Goal: Navigation & Orientation: Find specific page/section

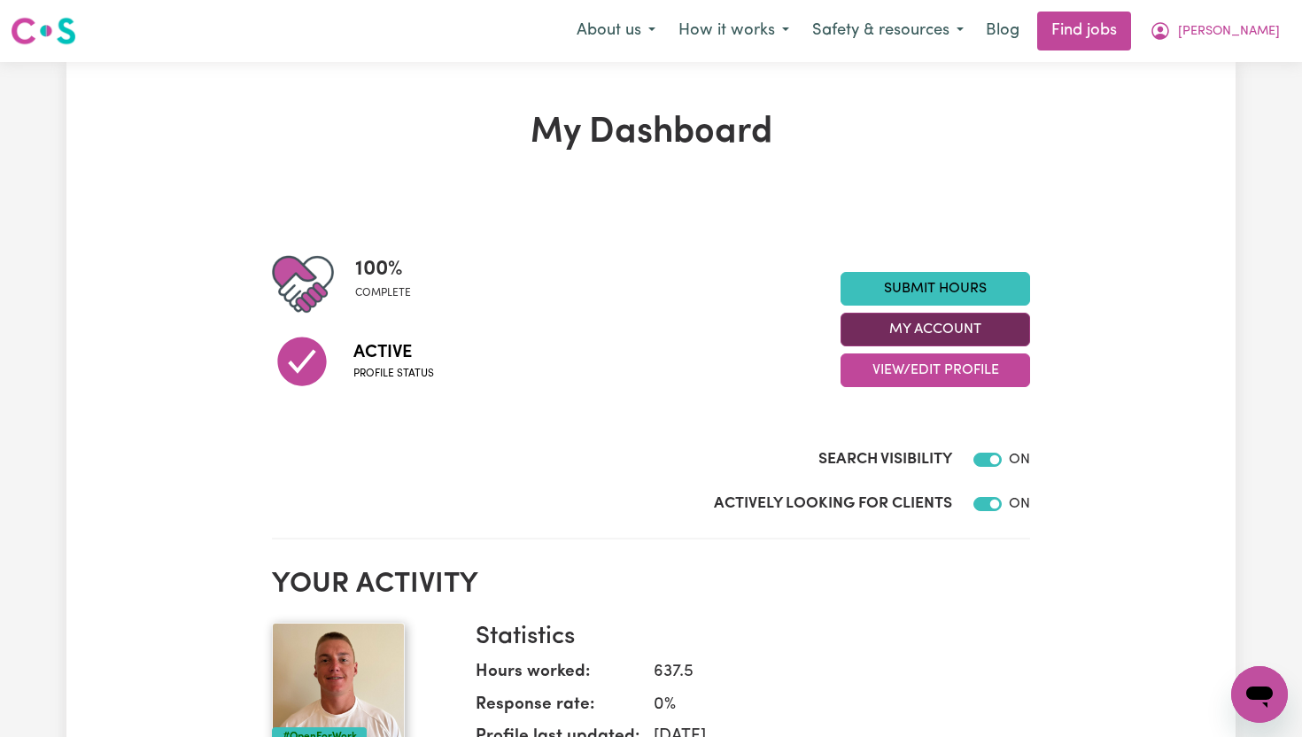
click at [949, 332] on button "My Account" at bounding box center [936, 330] width 190 height 34
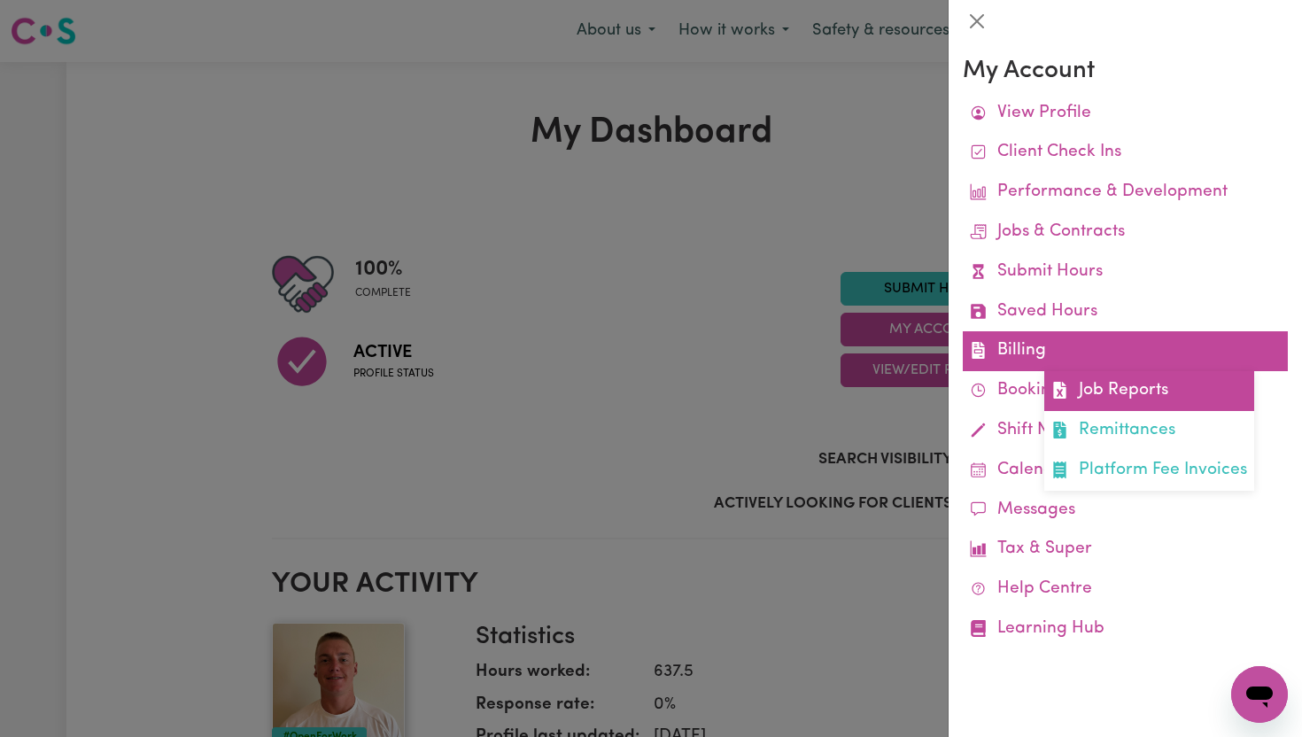
click at [1117, 389] on link "Job Reports" at bounding box center [1149, 391] width 210 height 40
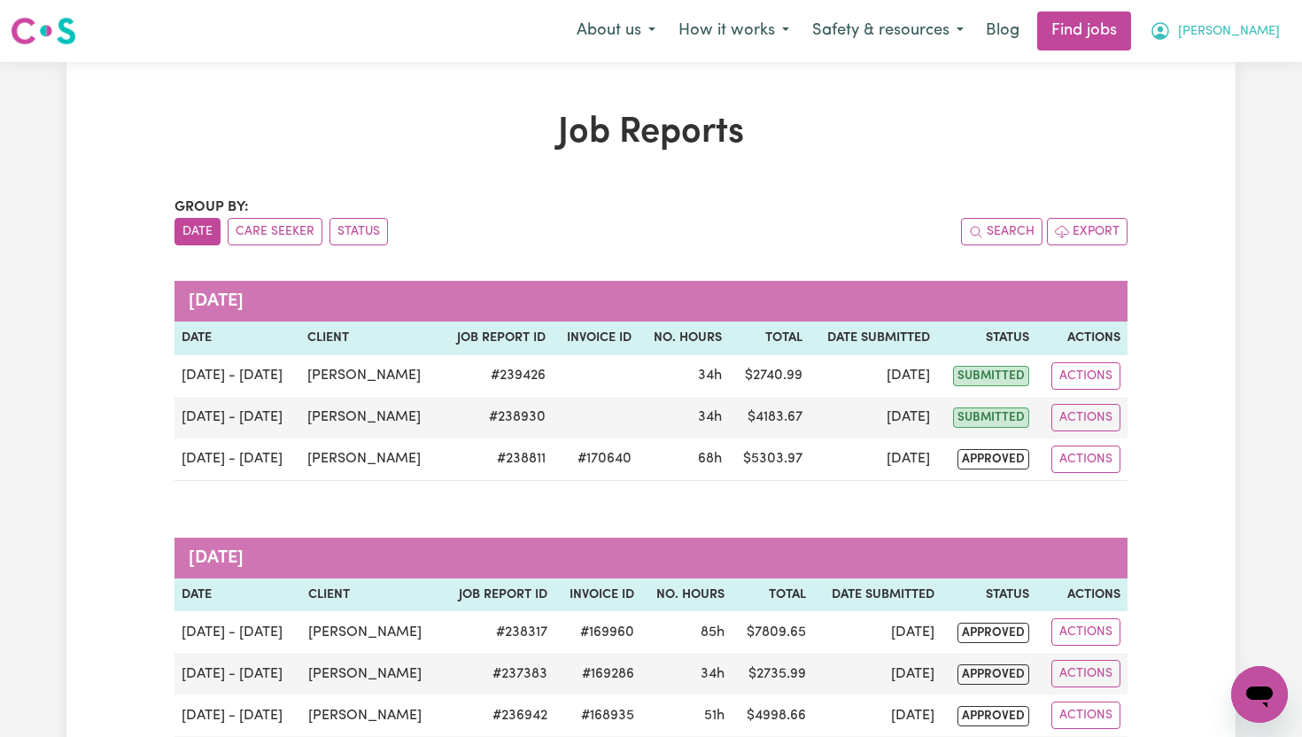
click at [1268, 37] on span "[PERSON_NAME]" at bounding box center [1229, 31] width 102 height 19
click at [1220, 98] on link "My Dashboard" at bounding box center [1221, 102] width 140 height 34
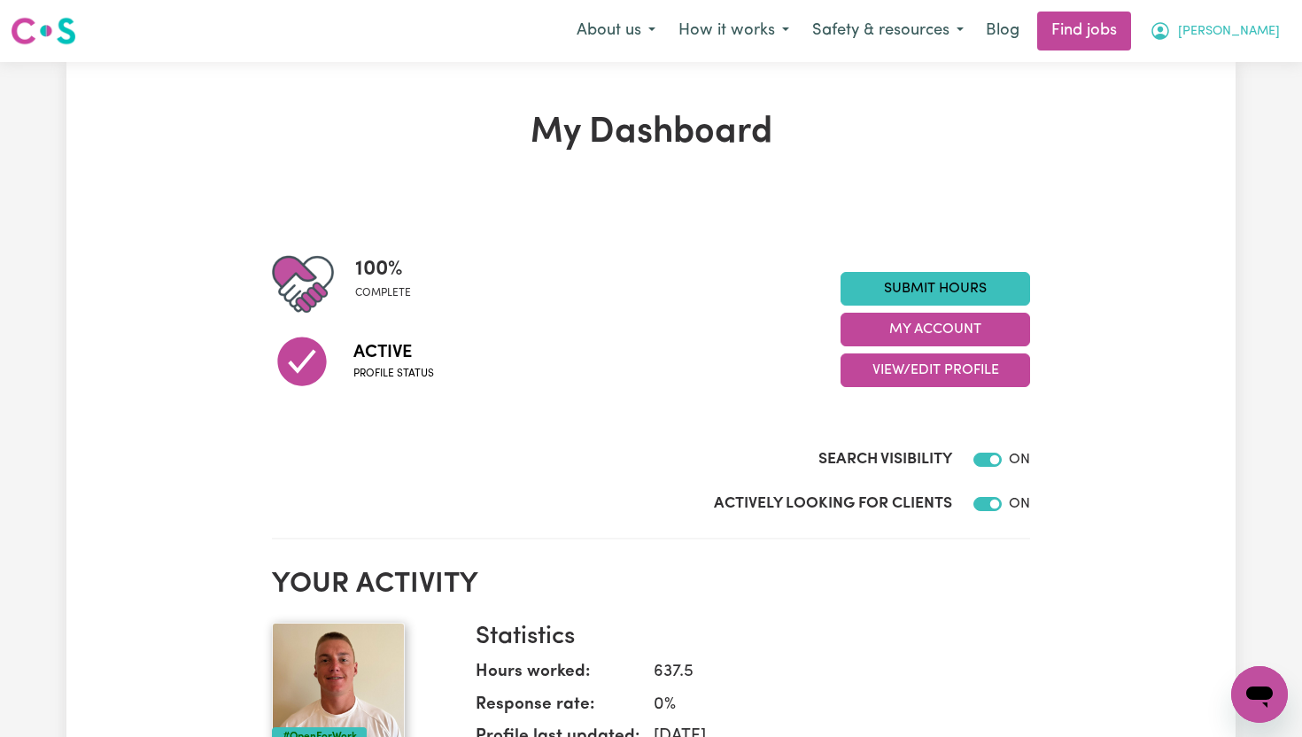
click at [1259, 35] on span "[PERSON_NAME]" at bounding box center [1229, 31] width 102 height 19
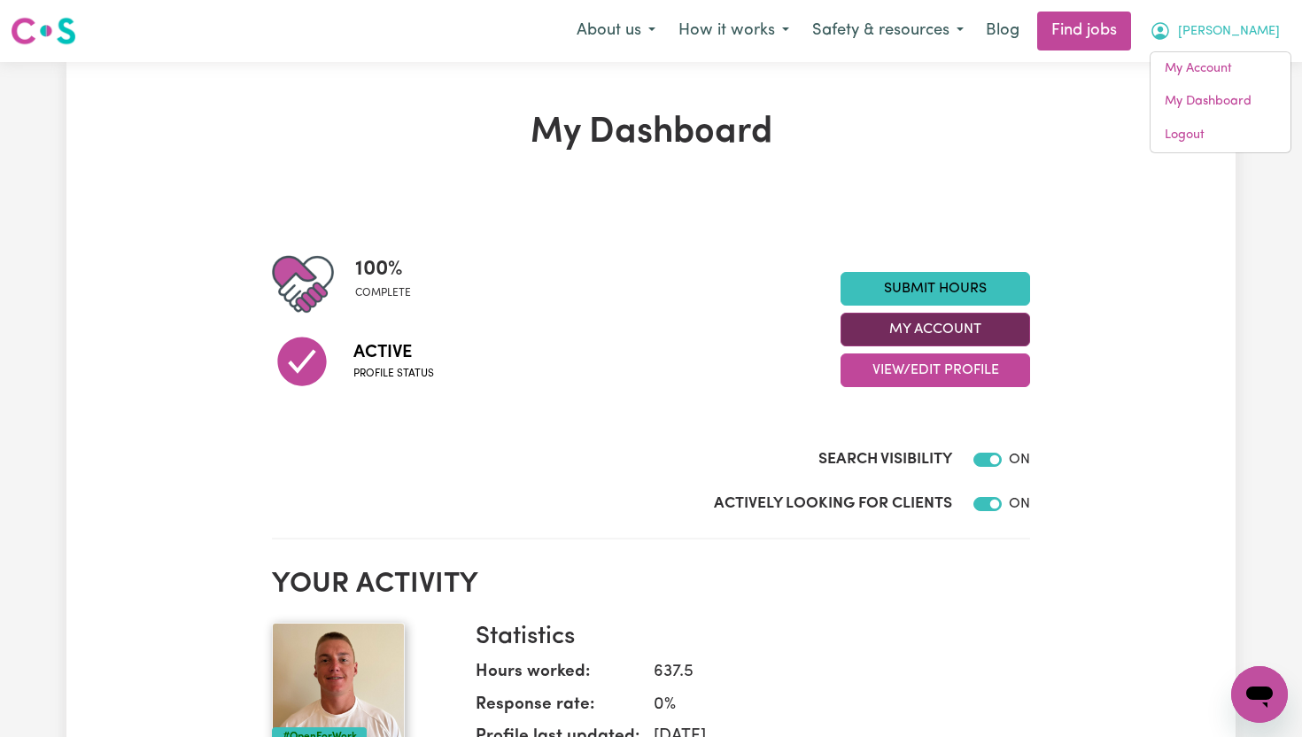
click at [1004, 327] on button "My Account" at bounding box center [936, 330] width 190 height 34
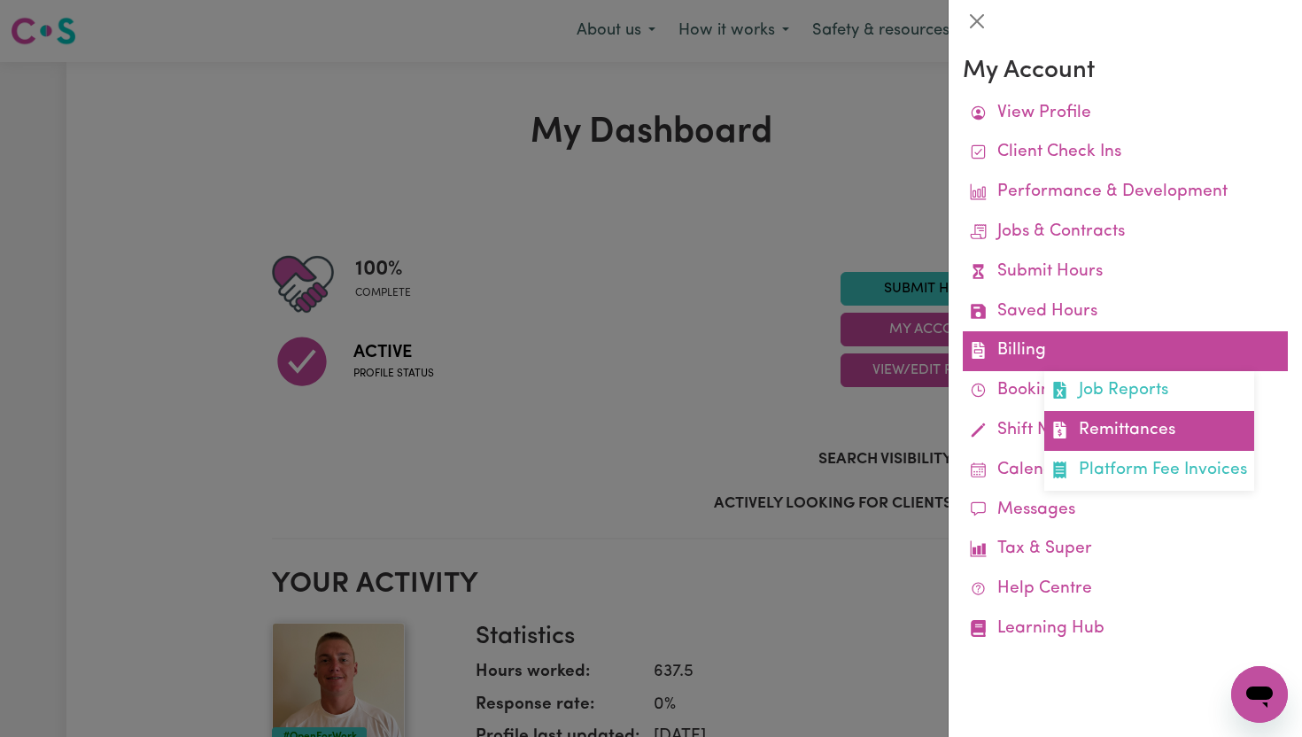
click at [1105, 419] on link "Remittances" at bounding box center [1149, 431] width 210 height 40
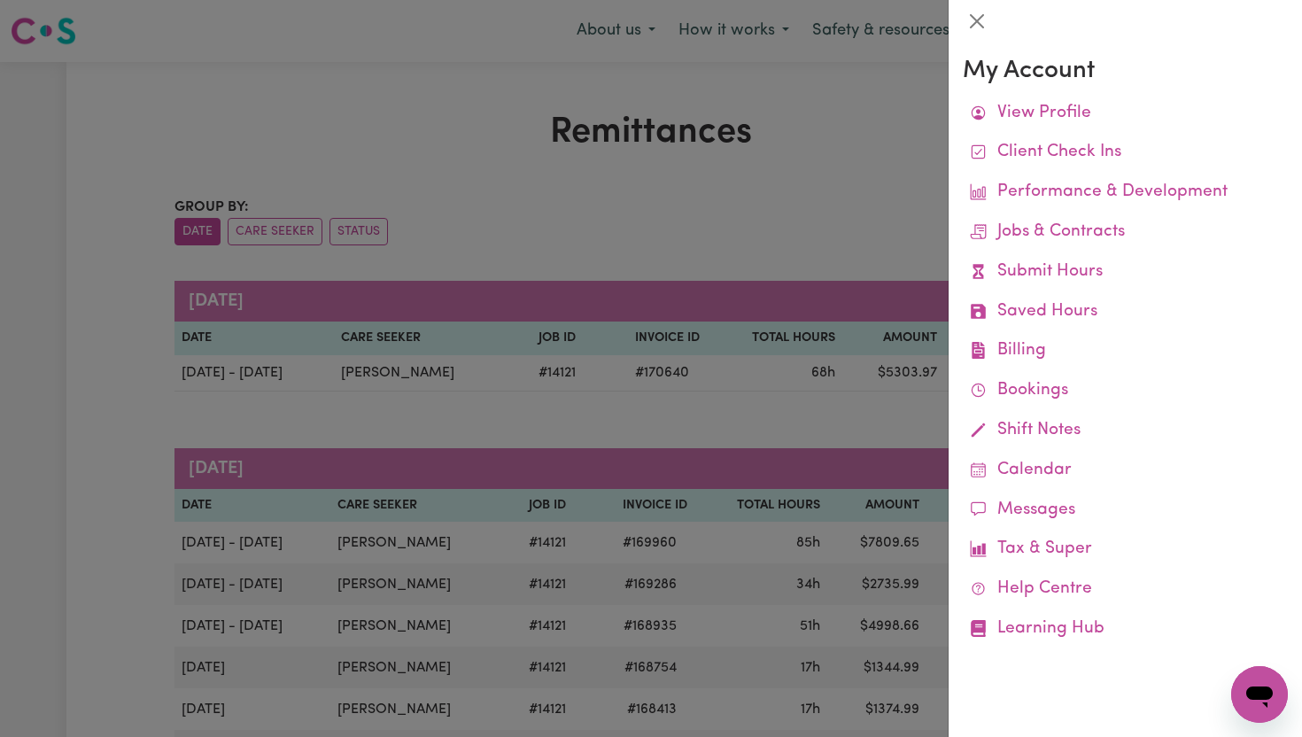
click at [748, 196] on div at bounding box center [651, 368] width 1302 height 737
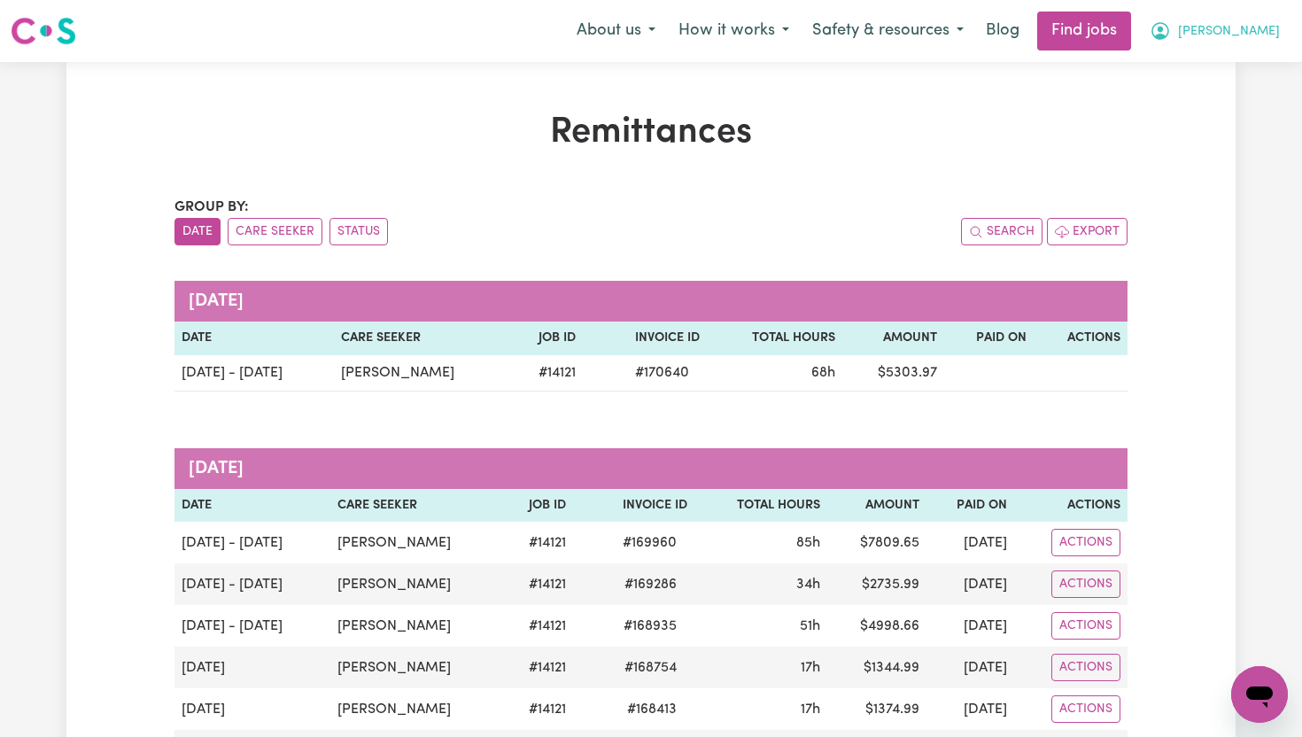
click at [1266, 26] on span "[PERSON_NAME]" at bounding box center [1229, 31] width 102 height 19
click at [1221, 109] on link "My Dashboard" at bounding box center [1221, 102] width 140 height 34
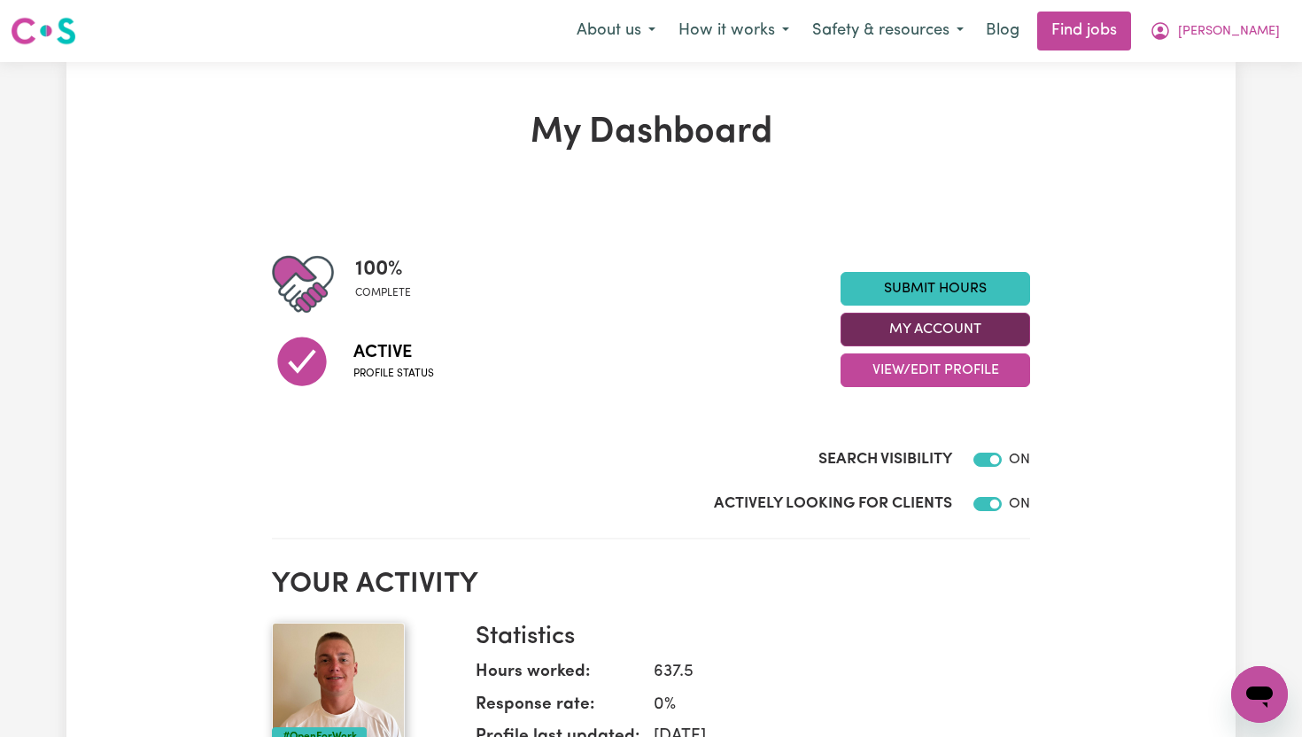
click at [983, 334] on button "My Account" at bounding box center [936, 330] width 190 height 34
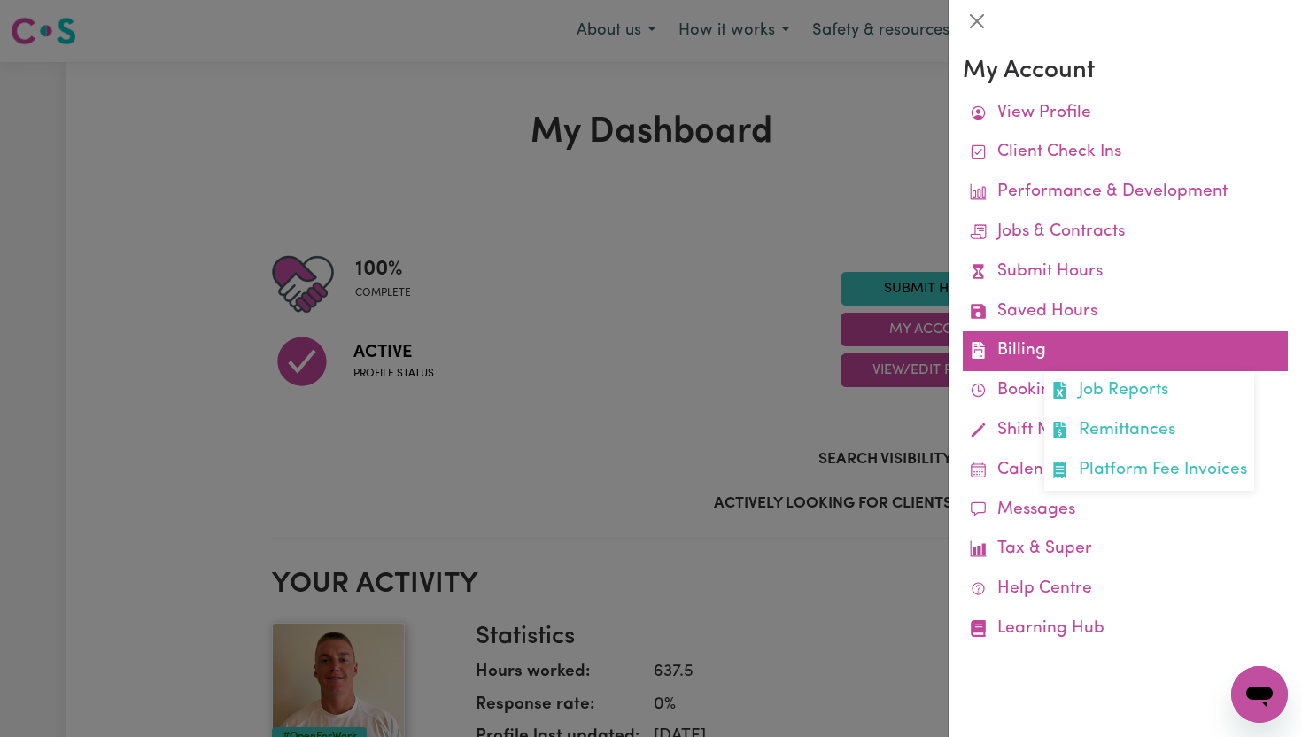
click at [1021, 370] on link "Billing Job Reports Remittances Platform Fee Invoices" at bounding box center [1125, 351] width 325 height 40
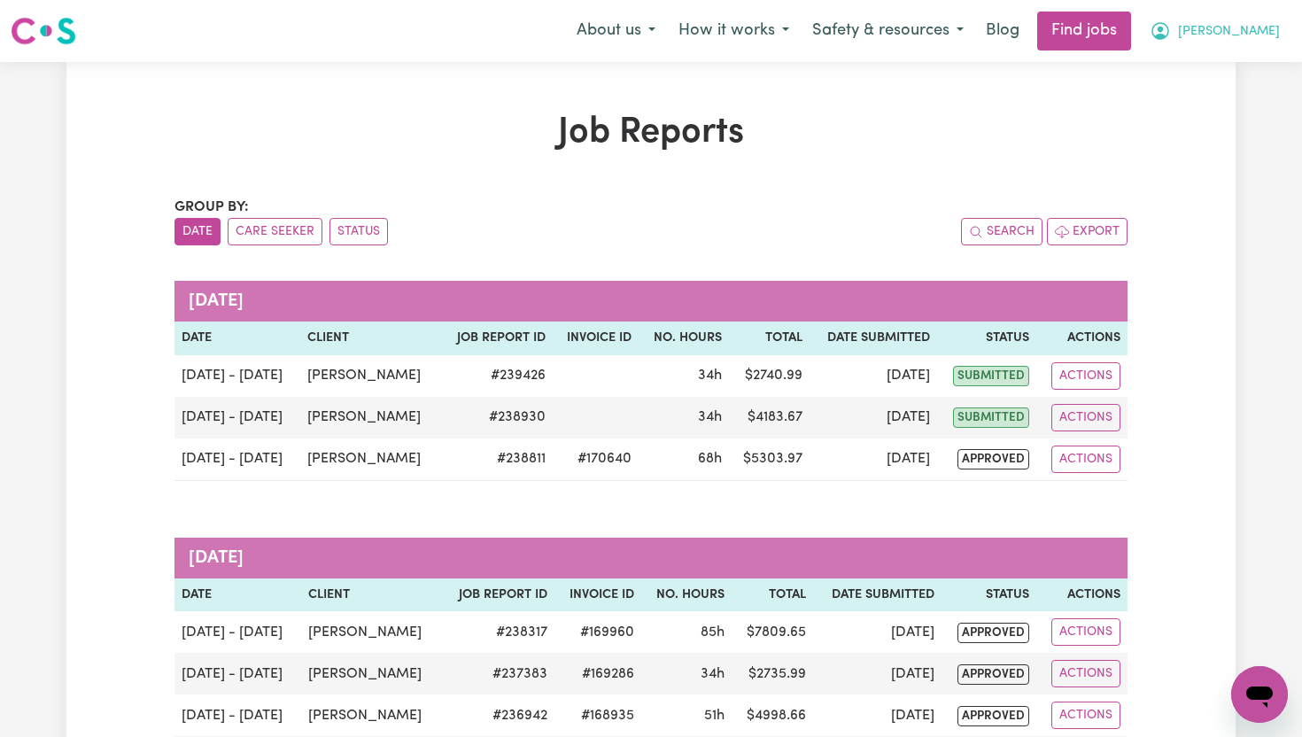
click at [1254, 25] on button "[PERSON_NAME]" at bounding box center [1214, 30] width 153 height 37
click at [826, 123] on h1 "Job Reports" at bounding box center [650, 133] width 953 height 43
click at [1262, 28] on span "[PERSON_NAME]" at bounding box center [1229, 31] width 102 height 19
click at [1215, 96] on link "My Dashboard" at bounding box center [1221, 102] width 140 height 34
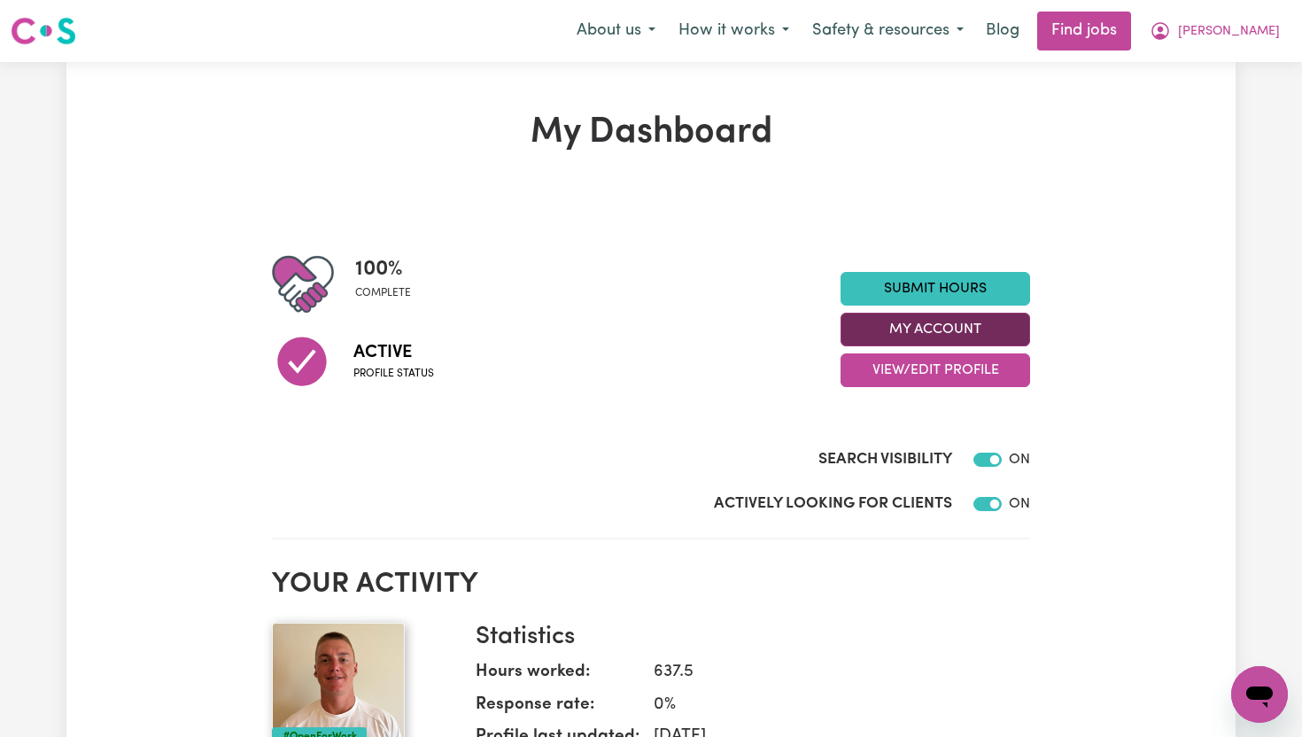
click at [1011, 330] on button "My Account" at bounding box center [936, 330] width 190 height 34
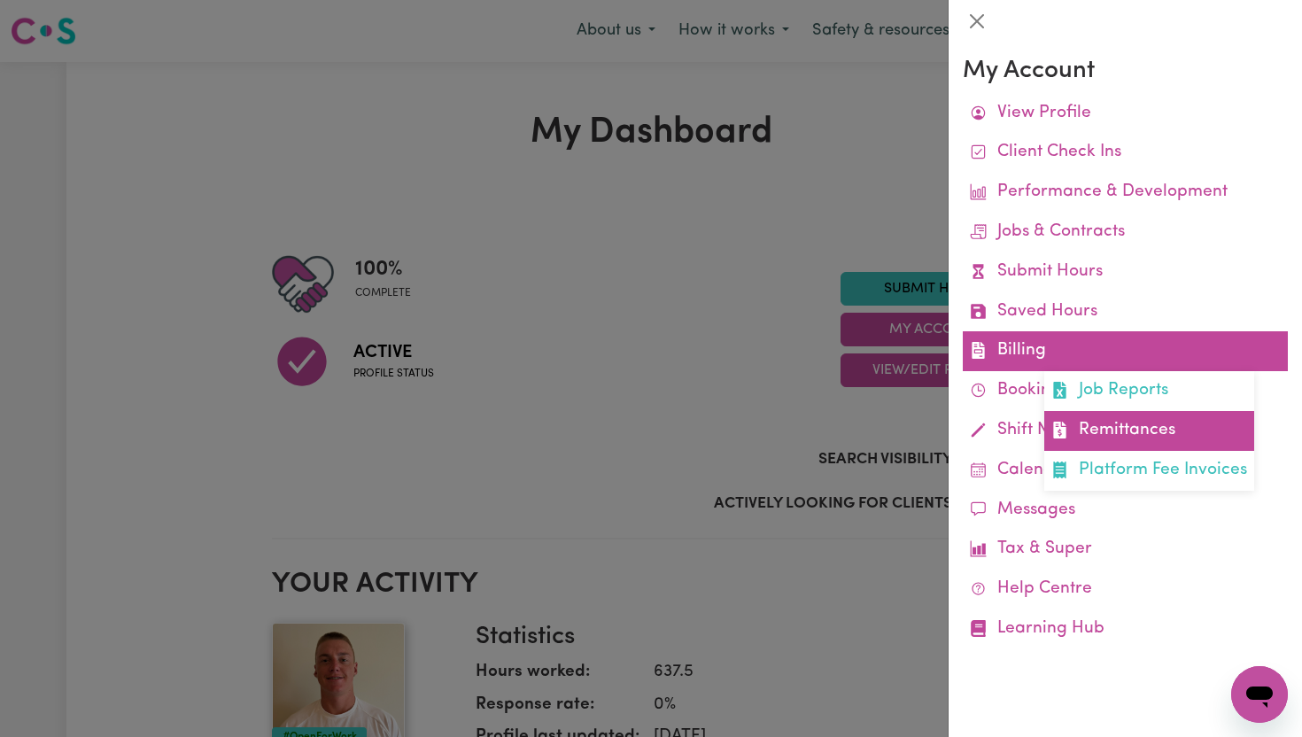
click at [1149, 434] on link "Remittances" at bounding box center [1149, 431] width 210 height 40
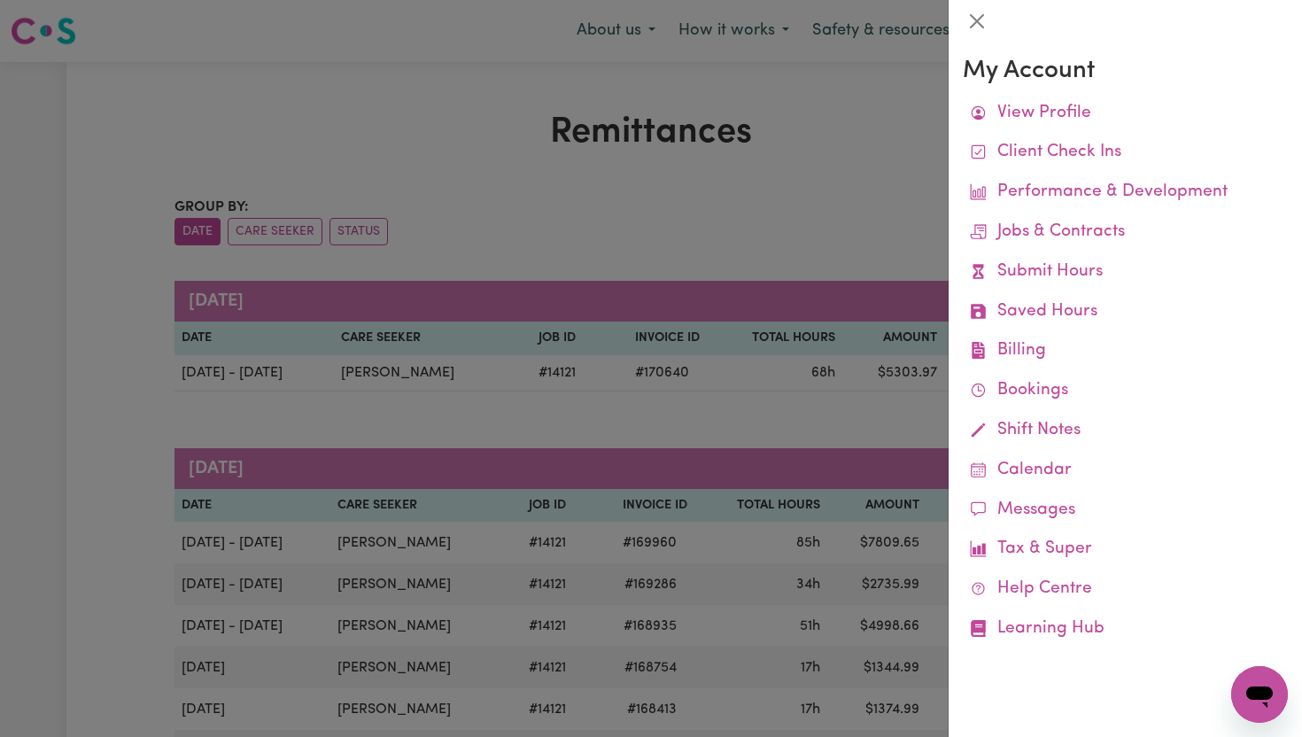
click at [802, 221] on div at bounding box center [651, 368] width 1302 height 737
